Goal: Task Accomplishment & Management: Use online tool/utility

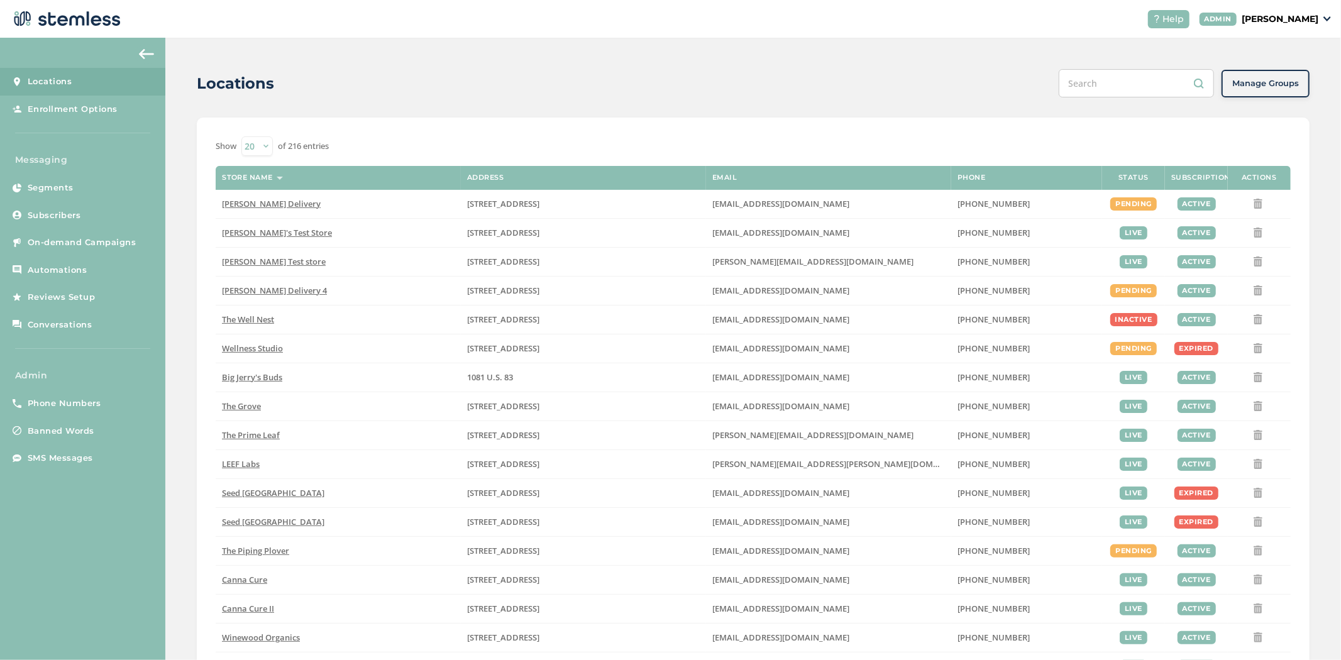
click at [1289, 16] on p "[PERSON_NAME]" at bounding box center [1280, 19] width 77 height 13
click at [1276, 93] on span "Impersonate" at bounding box center [1287, 90] width 62 height 13
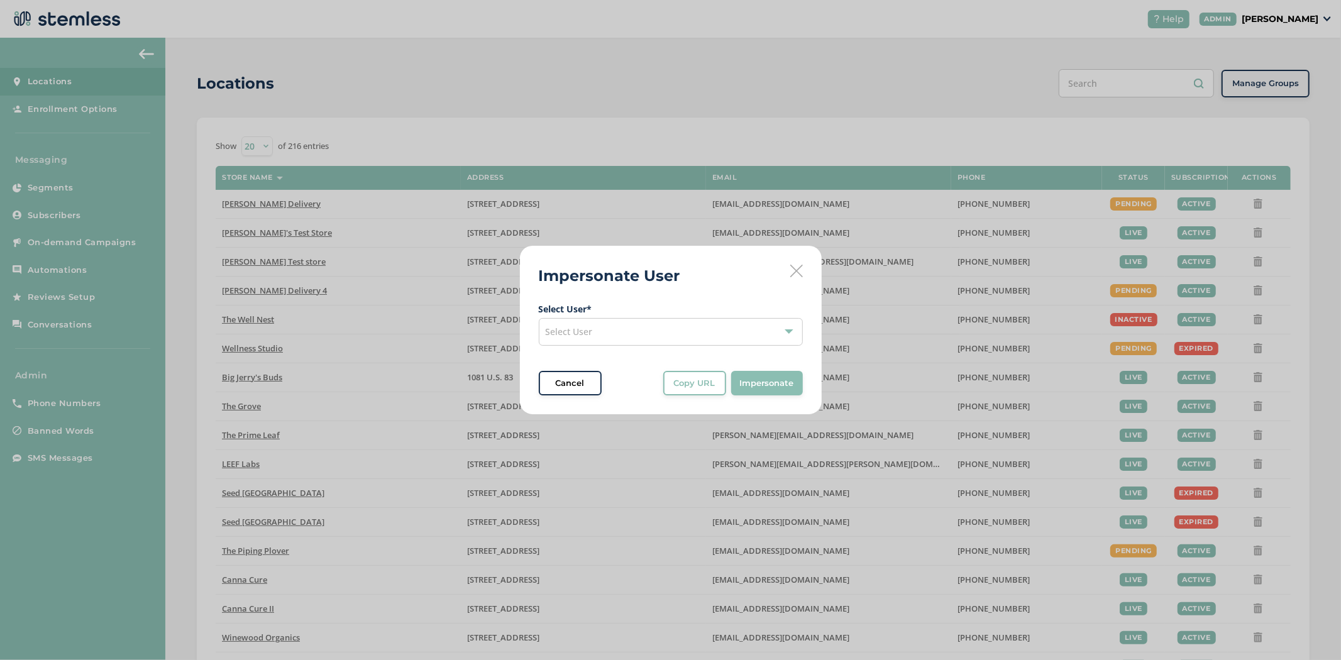
click at [723, 331] on div "Select User" at bounding box center [671, 332] width 264 height 28
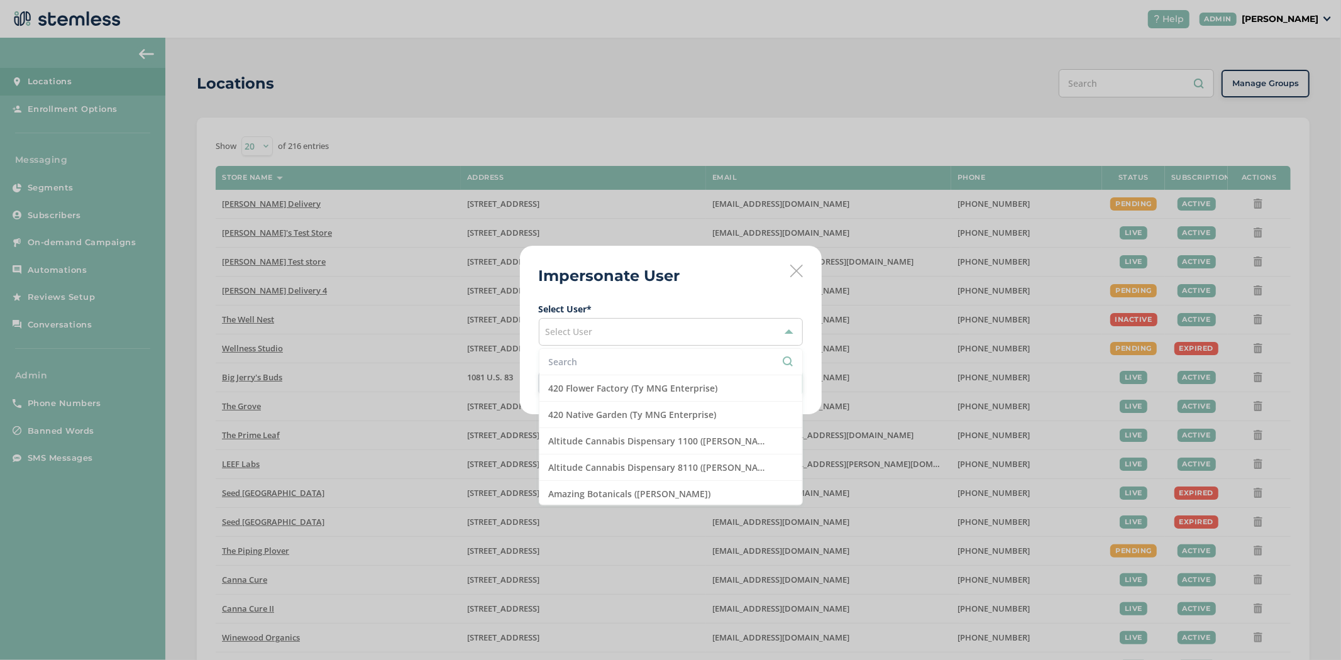
click at [626, 372] on li at bounding box center [670, 362] width 263 height 26
click at [622, 362] on input "text" at bounding box center [671, 361] width 244 height 13
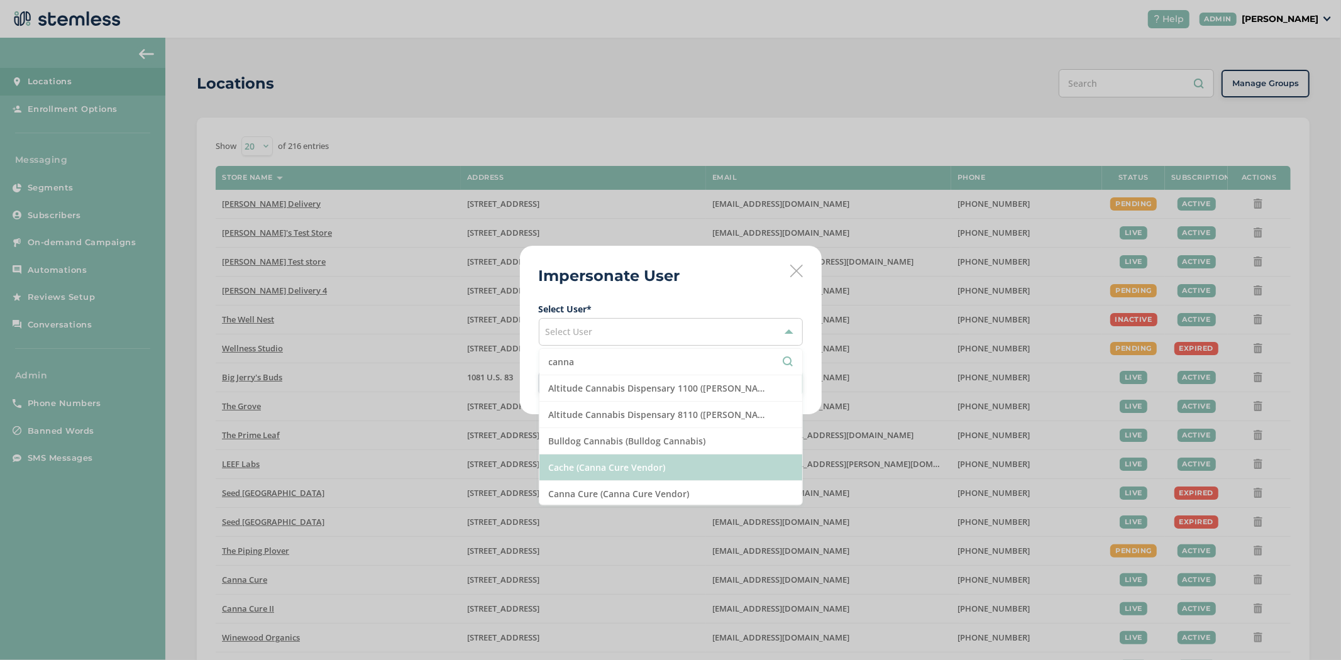
type input "canna"
click at [668, 475] on li "Cache (Canna Cure Vendor)" at bounding box center [670, 468] width 263 height 26
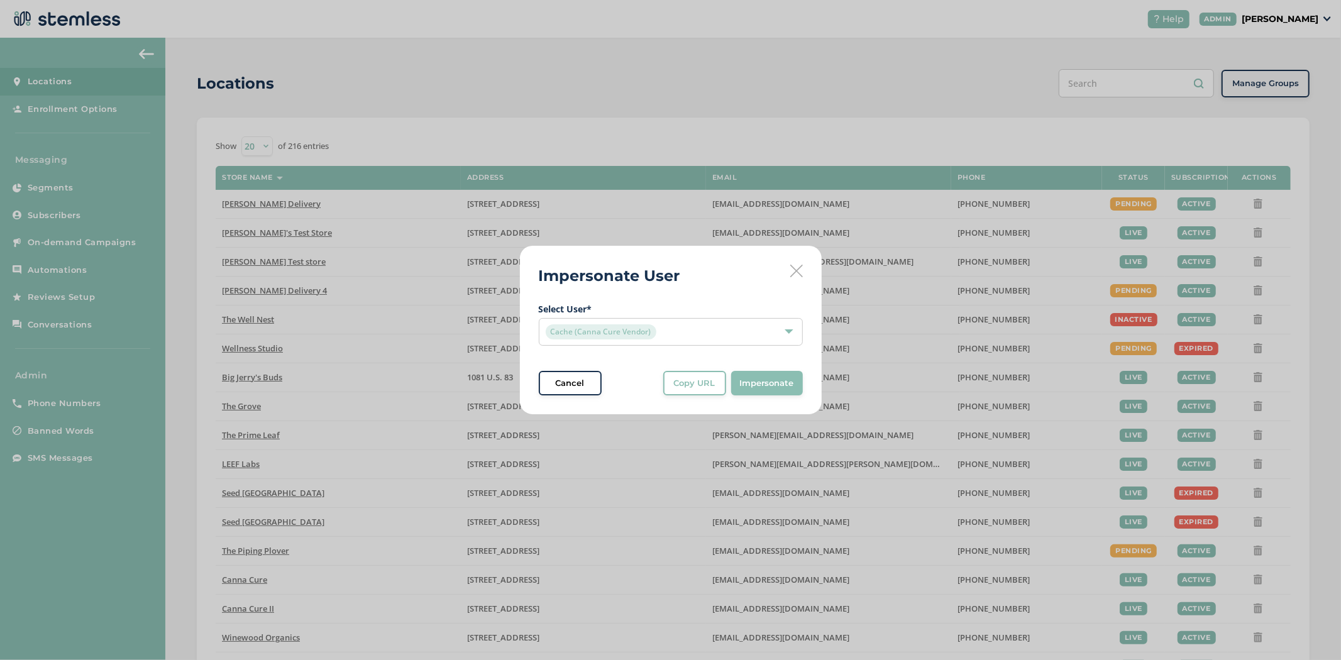
click at [797, 380] on button "Impersonate" at bounding box center [767, 383] width 72 height 25
